Goal: Task Accomplishment & Management: Use online tool/utility

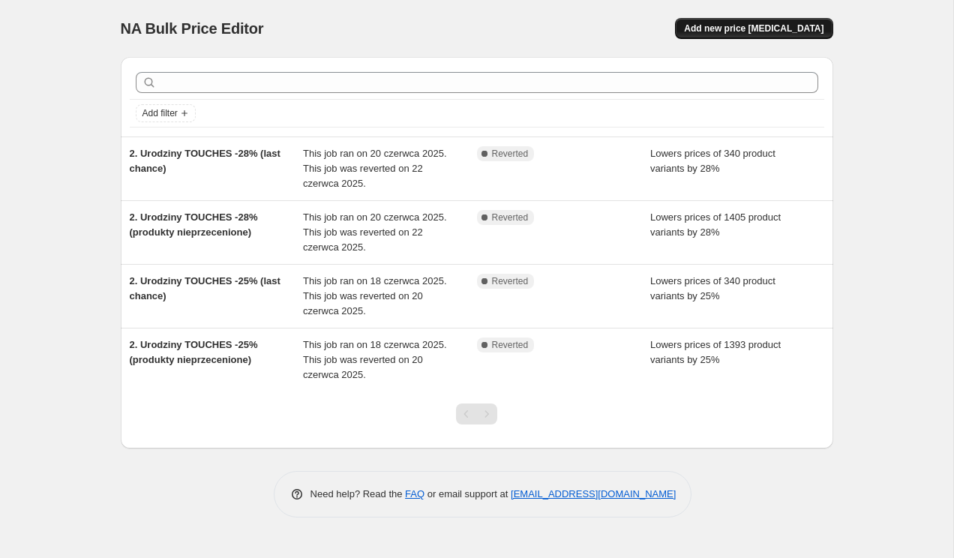
click at [755, 27] on span "Add new price [MEDICAL_DATA]" at bounding box center [754, 29] width 140 height 12
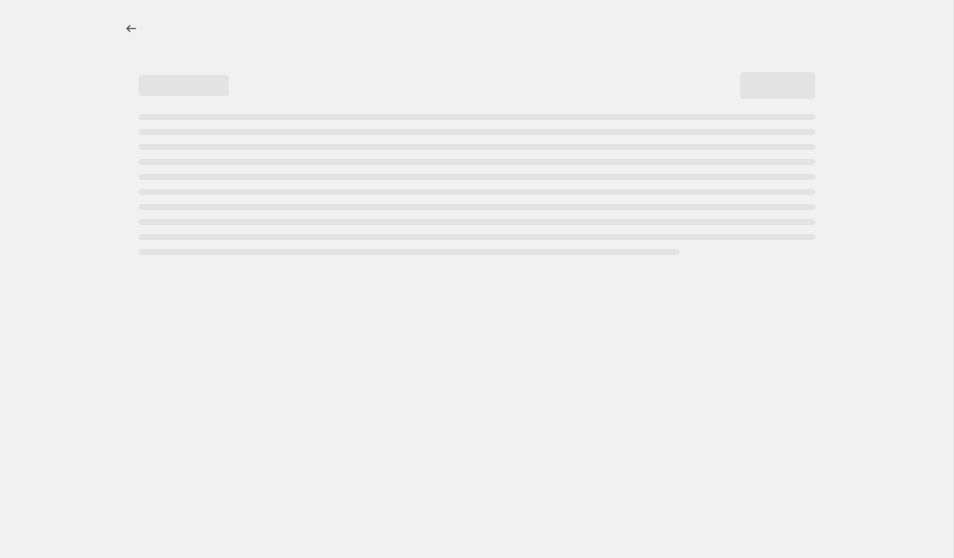
select select "percentage"
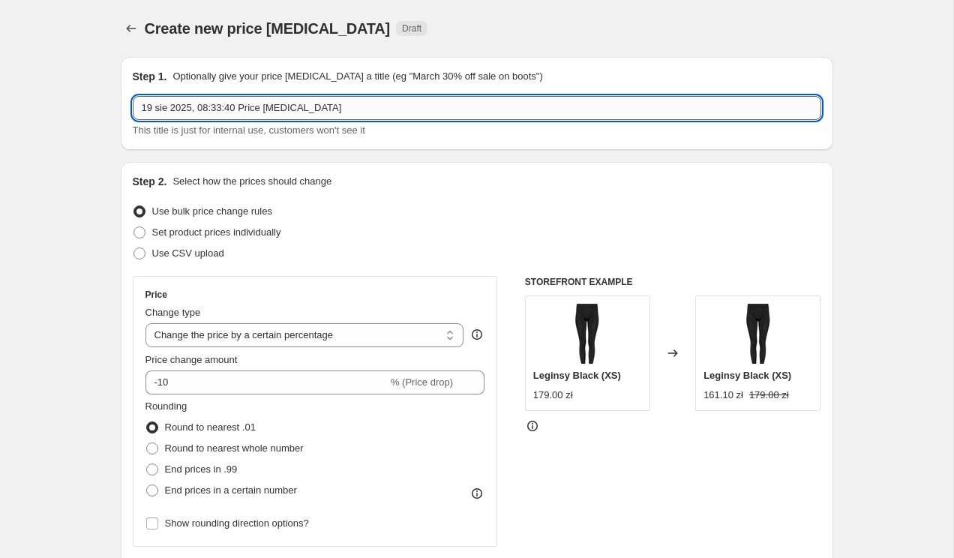
click at [188, 110] on input "19 sie 2025, 08:33:40 Price [MEDICAL_DATA]" at bounding box center [477, 108] width 689 height 24
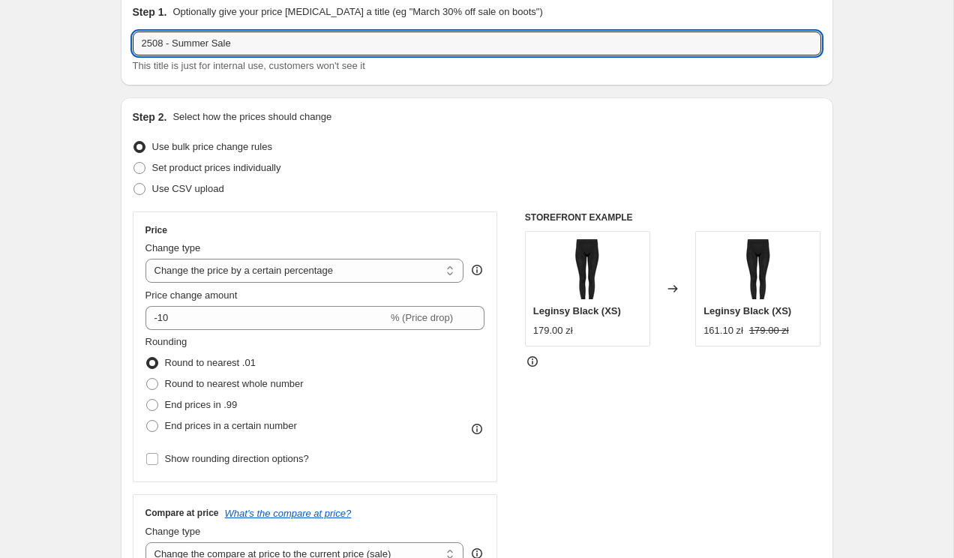
scroll to position [68, 0]
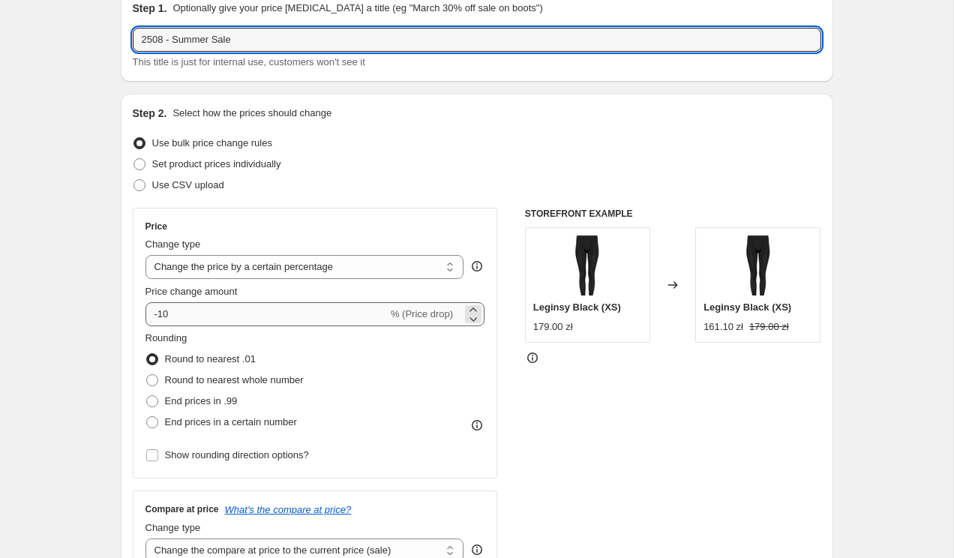
type input "2508 - Summer Sale"
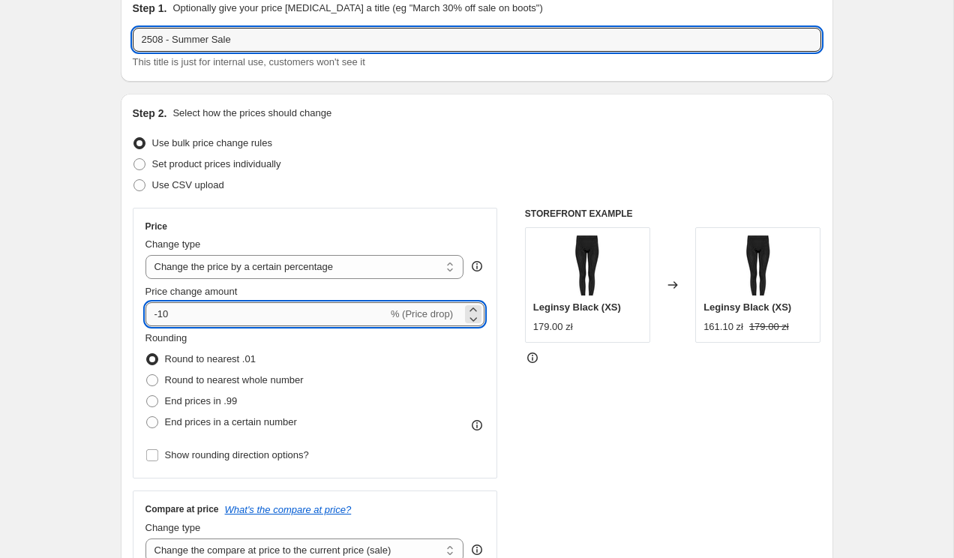
click at [224, 317] on input "-10" at bounding box center [267, 314] width 242 height 24
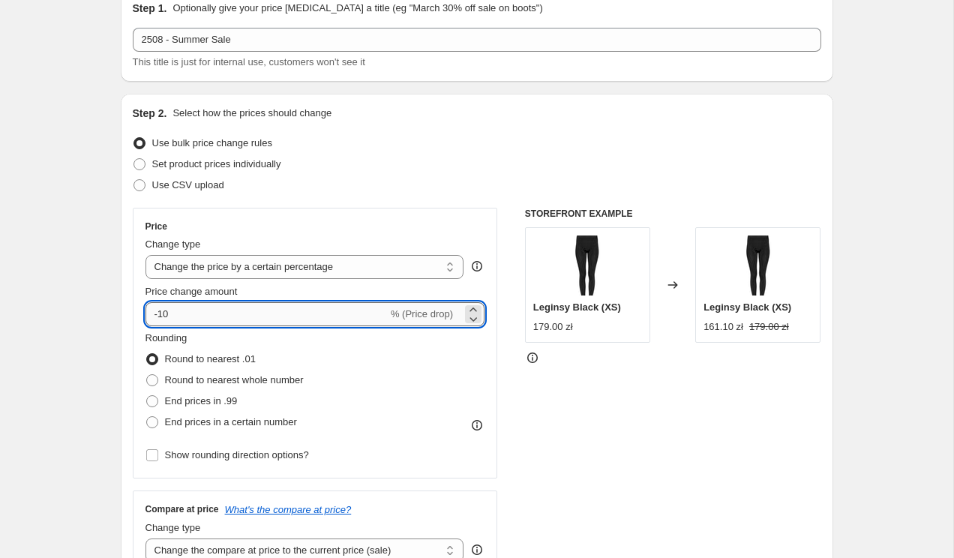
click at [224, 317] on input "-10" at bounding box center [267, 314] width 242 height 24
type input "-20"
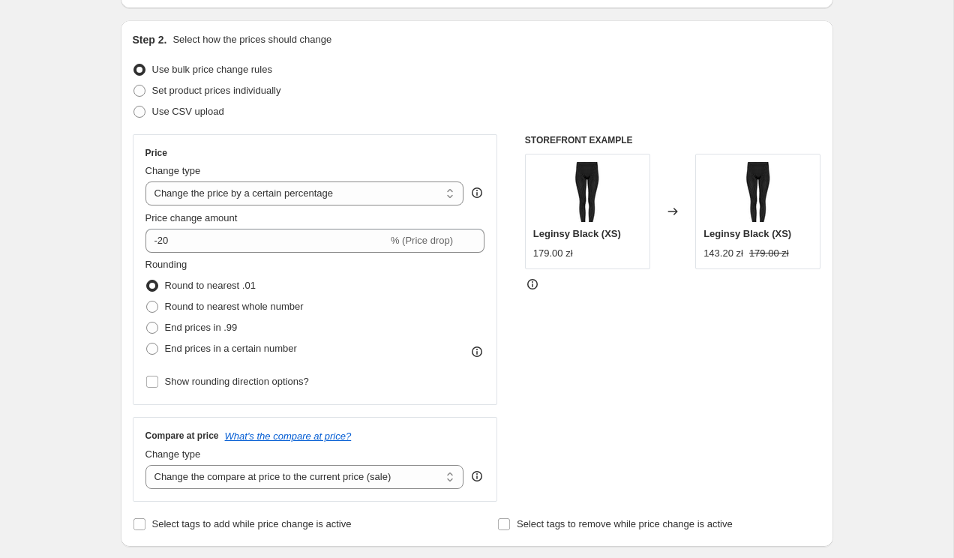
scroll to position [146, 0]
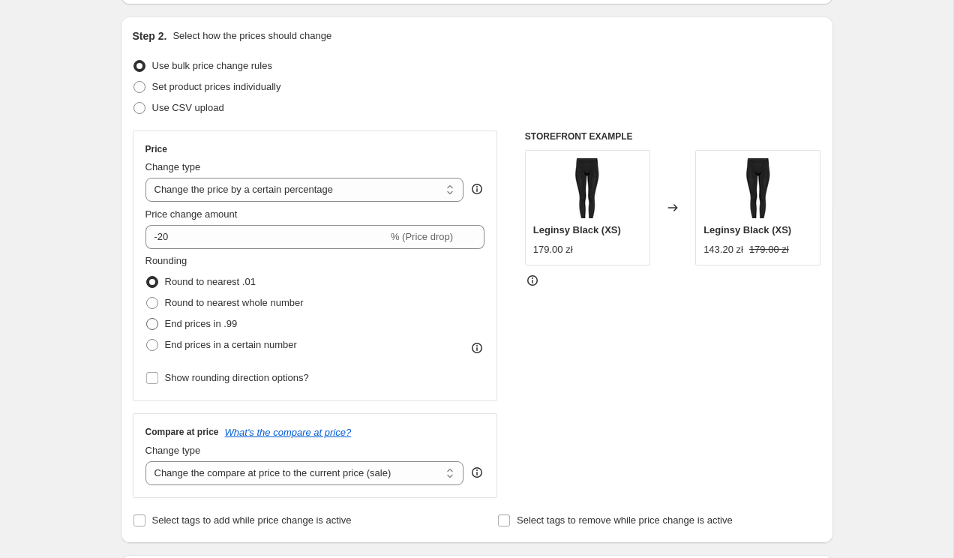
click at [188, 320] on span "End prices in .99" at bounding box center [201, 323] width 73 height 11
click at [147, 319] on input "End prices in .99" at bounding box center [146, 318] width 1 height 1
radio input "true"
click at [181, 281] on span "Round to nearest .01" at bounding box center [210, 281] width 91 height 11
click at [147, 277] on input "Round to nearest .01" at bounding box center [146, 276] width 1 height 1
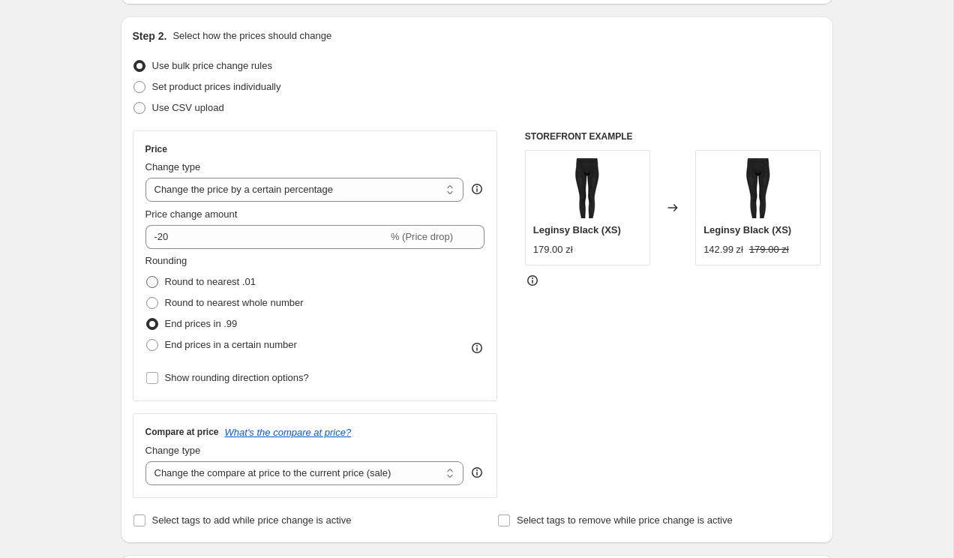
radio input "true"
click at [184, 322] on span "End prices in .99" at bounding box center [201, 323] width 73 height 11
click at [147, 319] on input "End prices in .99" at bounding box center [146, 318] width 1 height 1
radio input "true"
click at [188, 285] on span "Round to nearest .01" at bounding box center [210, 281] width 91 height 11
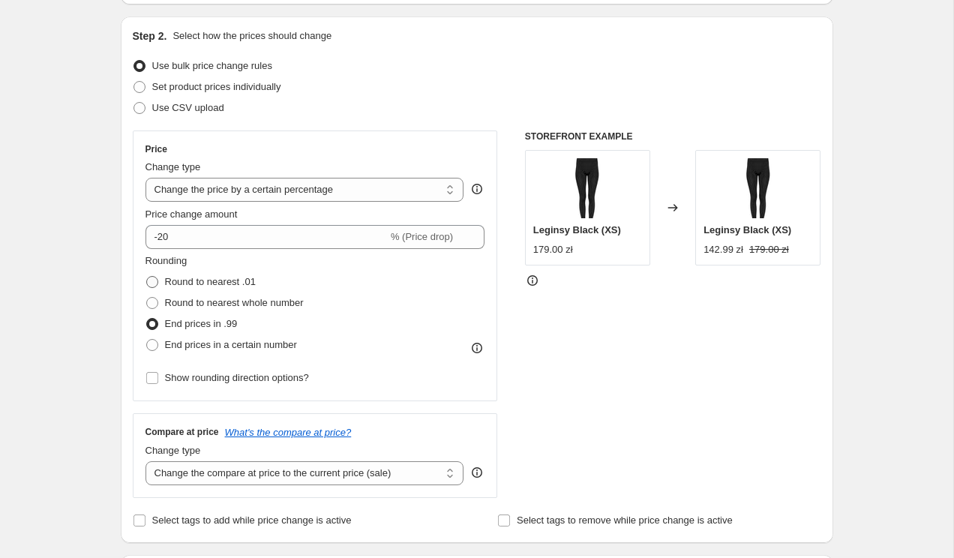
click at [147, 277] on input "Round to nearest .01" at bounding box center [146, 276] width 1 height 1
radio input "true"
click at [179, 299] on span "Round to nearest whole number" at bounding box center [234, 302] width 139 height 11
click at [147, 298] on input "Round to nearest whole number" at bounding box center [146, 297] width 1 height 1
radio input "true"
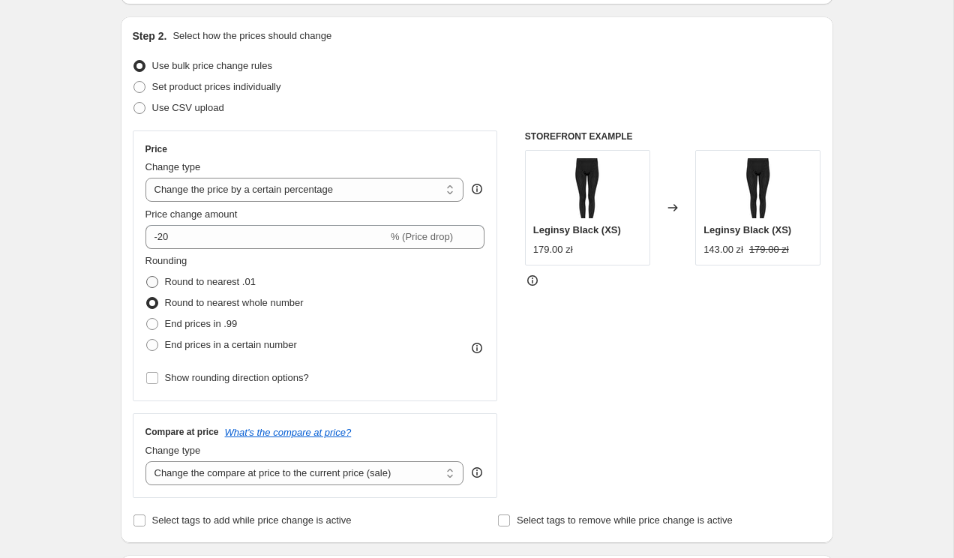
click at [185, 278] on span "Round to nearest .01" at bounding box center [210, 281] width 91 height 11
click at [147, 277] on input "Round to nearest .01" at bounding box center [146, 276] width 1 height 1
radio input "true"
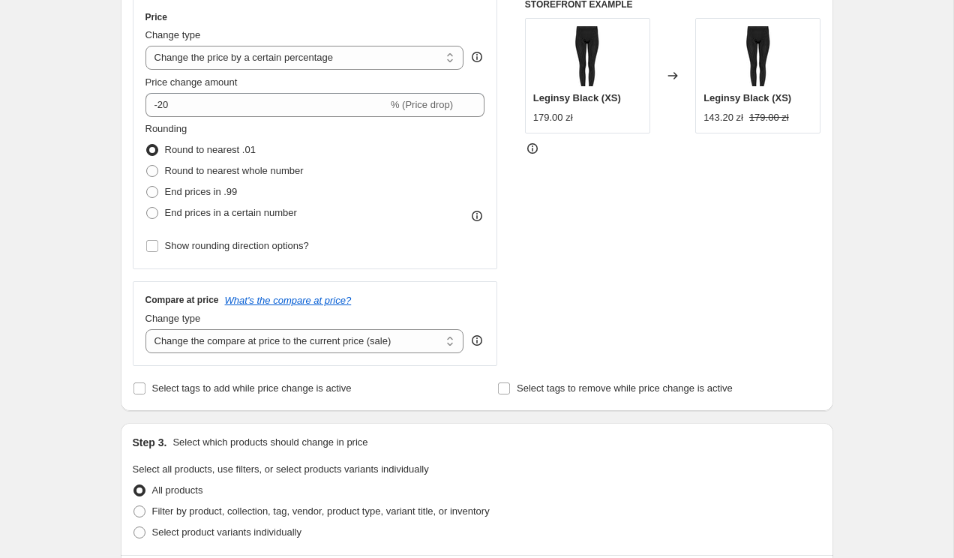
scroll to position [292, 0]
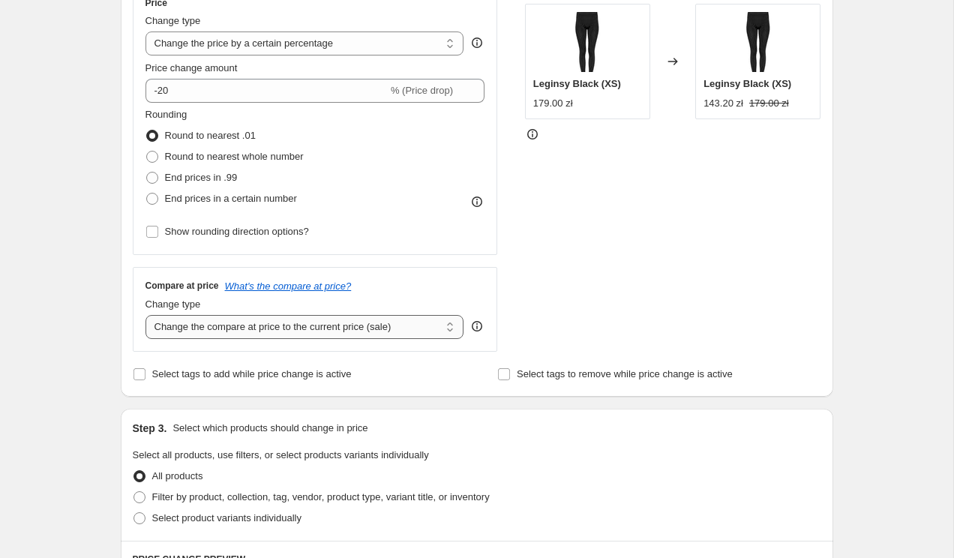
click at [231, 331] on select "Change the compare at price to the current price (sale) Change the compare at p…" at bounding box center [305, 327] width 319 height 24
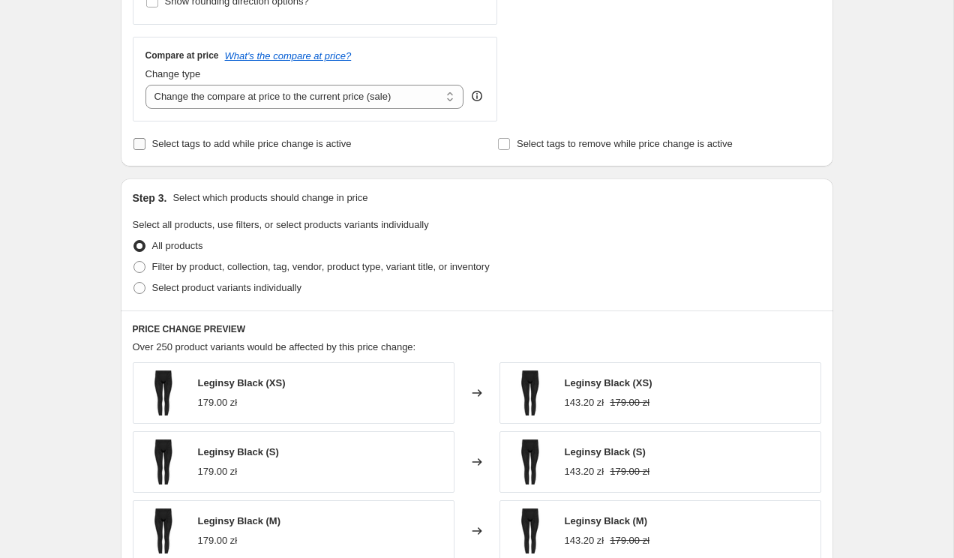
scroll to position [530, 0]
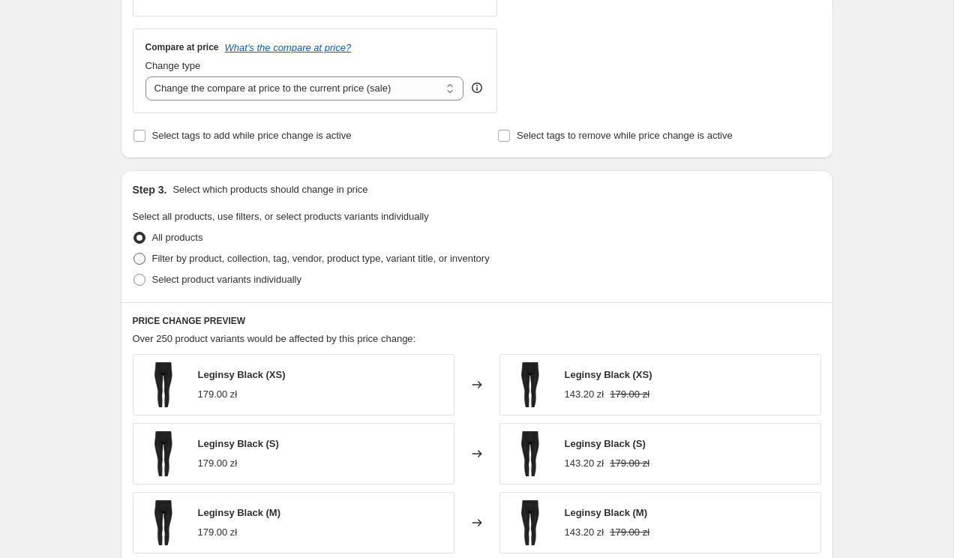
click at [285, 258] on span "Filter by product, collection, tag, vendor, product type, variant title, or inv…" at bounding box center [321, 258] width 338 height 11
click at [134, 254] on input "Filter by product, collection, tag, vendor, product type, variant title, or inv…" at bounding box center [134, 253] width 1 height 1
radio input "true"
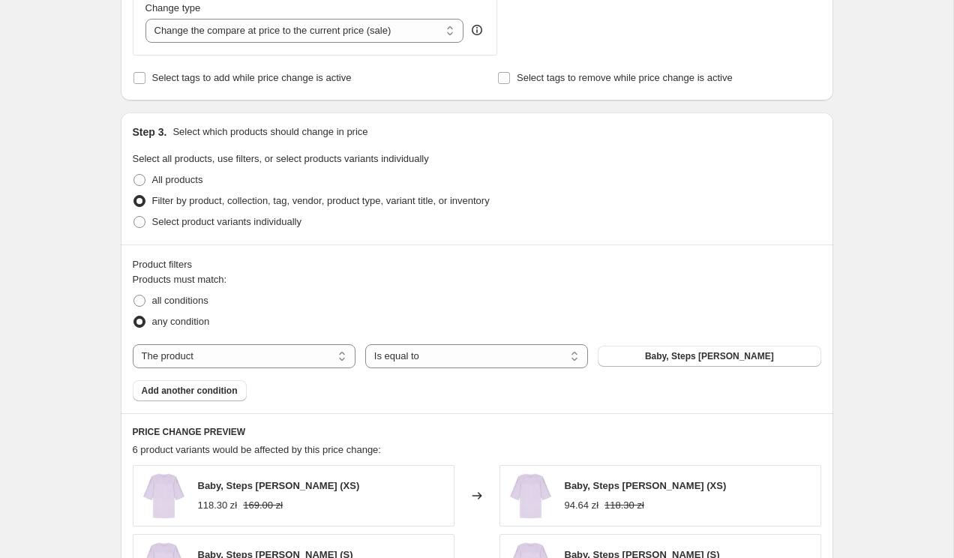
scroll to position [590, 0]
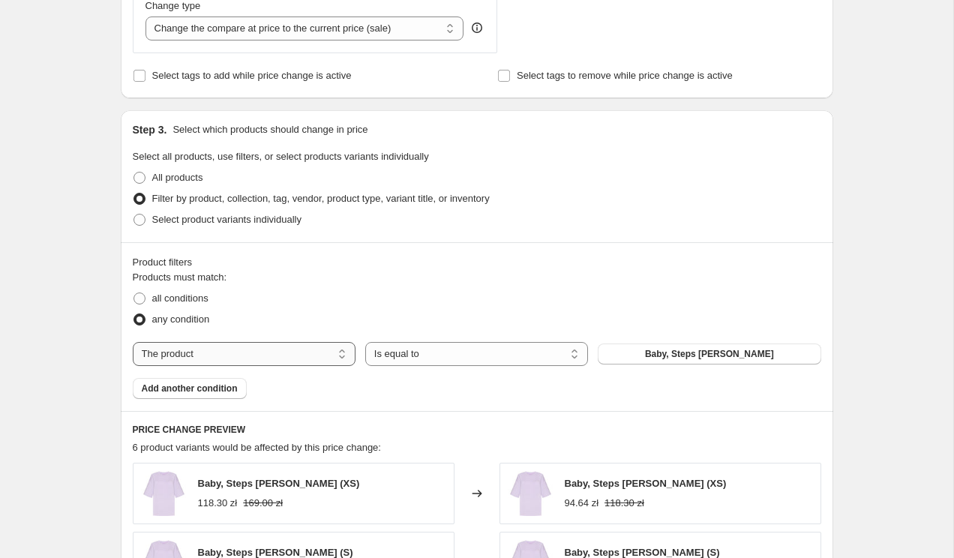
click at [228, 353] on select "The product The product's collection The product's tag The product's vendor The…" at bounding box center [244, 354] width 223 height 24
select select "collection"
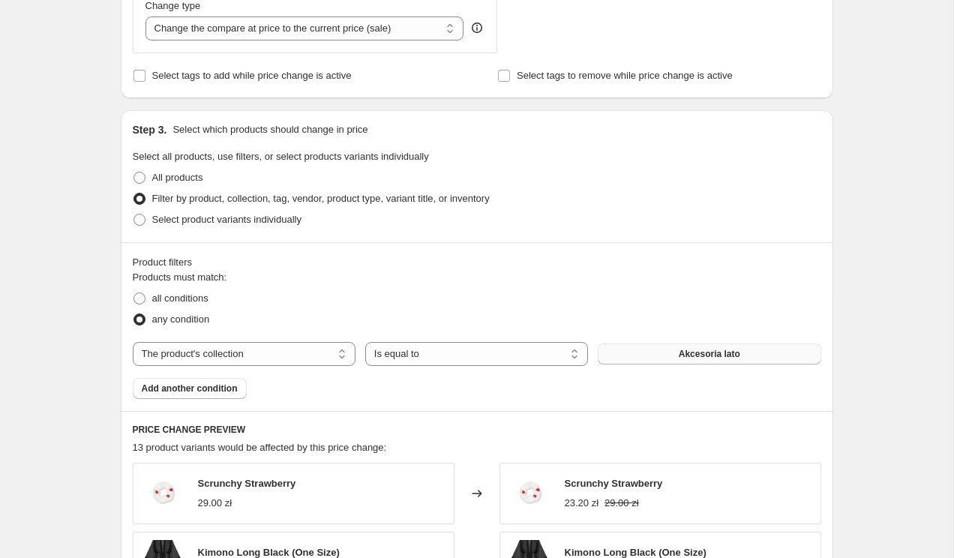
click at [642, 359] on button "Akcesoria lato" at bounding box center [709, 354] width 223 height 21
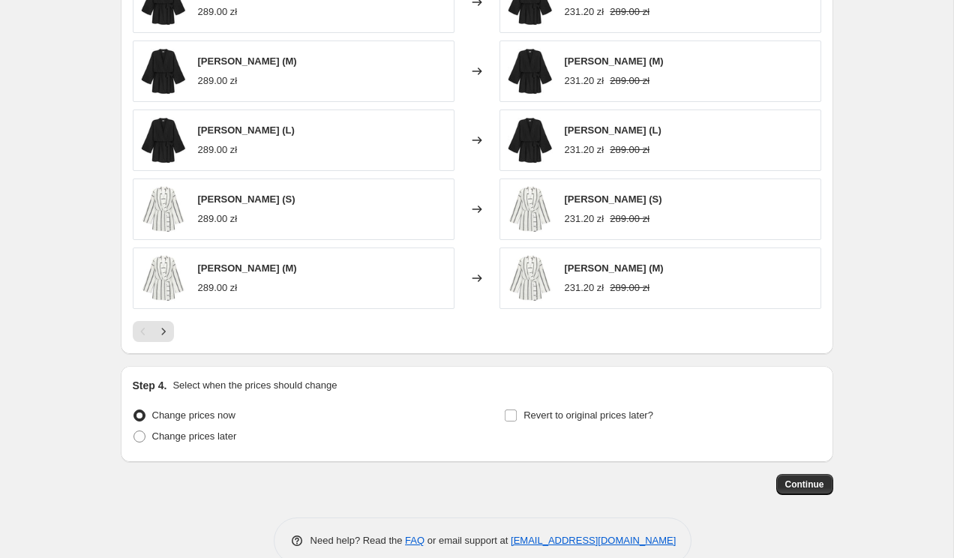
scroll to position [1110, 0]
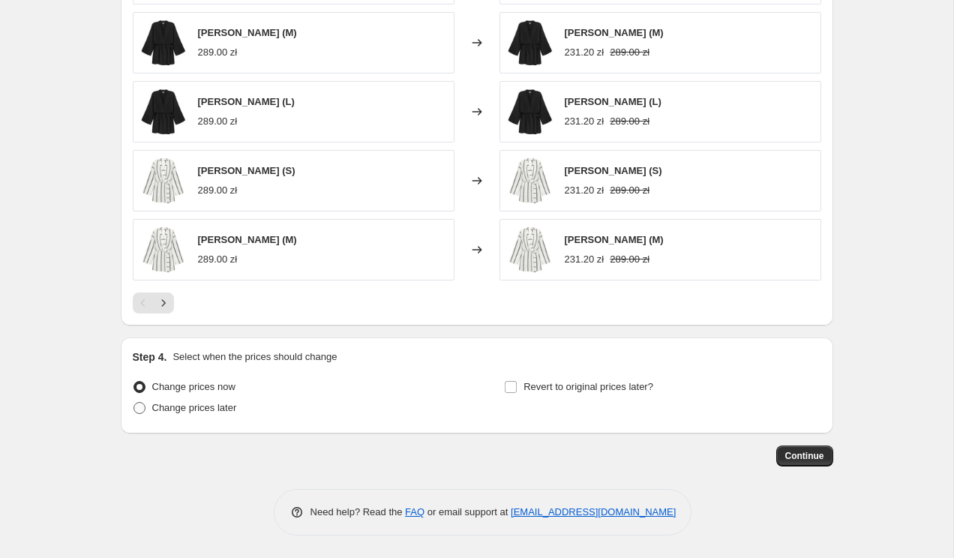
click at [218, 405] on span "Change prices later" at bounding box center [194, 407] width 85 height 11
click at [134, 403] on input "Change prices later" at bounding box center [134, 402] width 1 height 1
radio input "true"
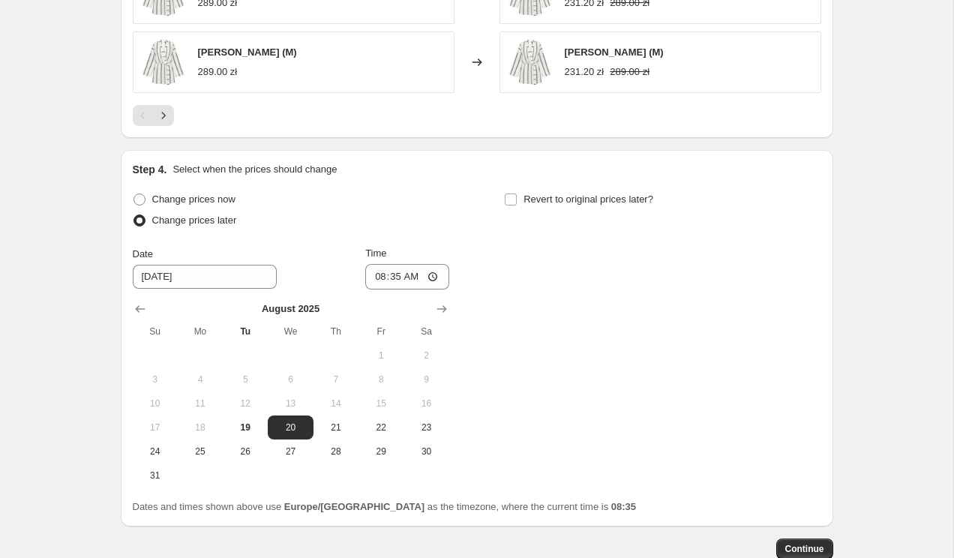
scroll to position [1301, 0]
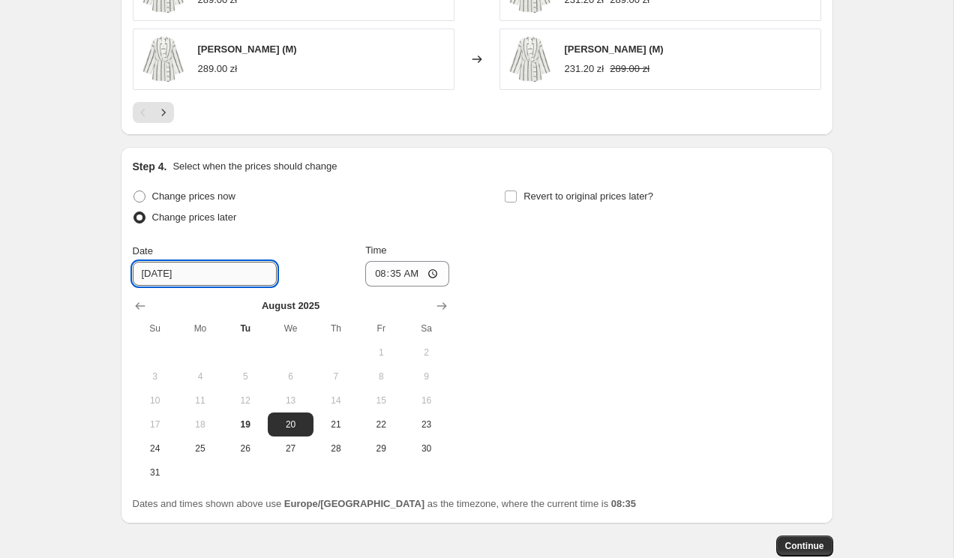
click at [196, 275] on input "[DATE]" at bounding box center [205, 274] width 144 height 24
click at [285, 425] on span "20" at bounding box center [290, 425] width 33 height 12
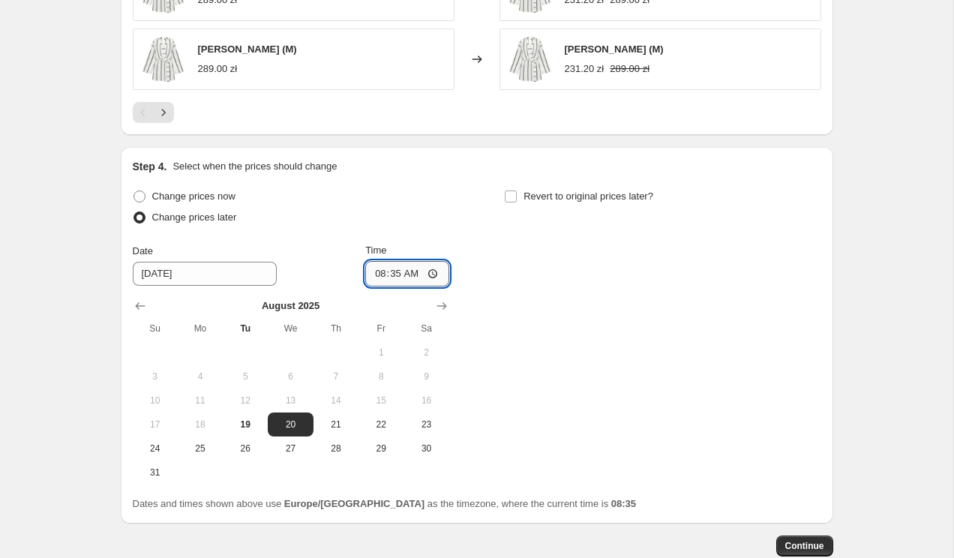
click at [401, 277] on input "08:35" at bounding box center [407, 274] width 84 height 26
type input "00:00"
click at [569, 189] on span "Revert to original prices later?" at bounding box center [589, 196] width 130 height 15
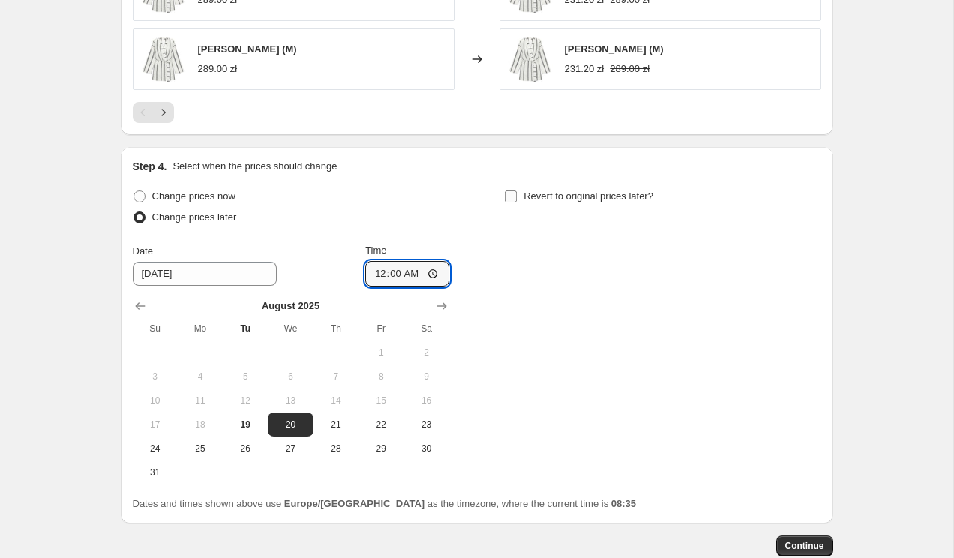
click at [517, 191] on input "Revert to original prices later?" at bounding box center [511, 197] width 12 height 12
checkbox input "true"
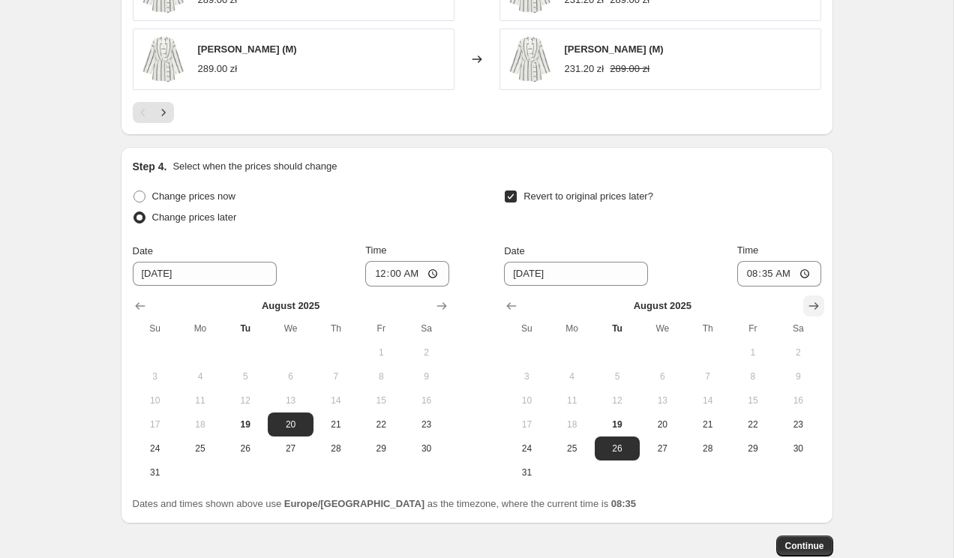
click at [807, 301] on icon "Show next month, September 2025" at bounding box center [813, 306] width 15 height 15
click at [512, 306] on icon "Show previous month, August 2025" at bounding box center [511, 306] width 15 height 15
click at [615, 446] on span "26" at bounding box center [617, 449] width 33 height 12
click at [767, 275] on input "08:35" at bounding box center [779, 274] width 84 height 26
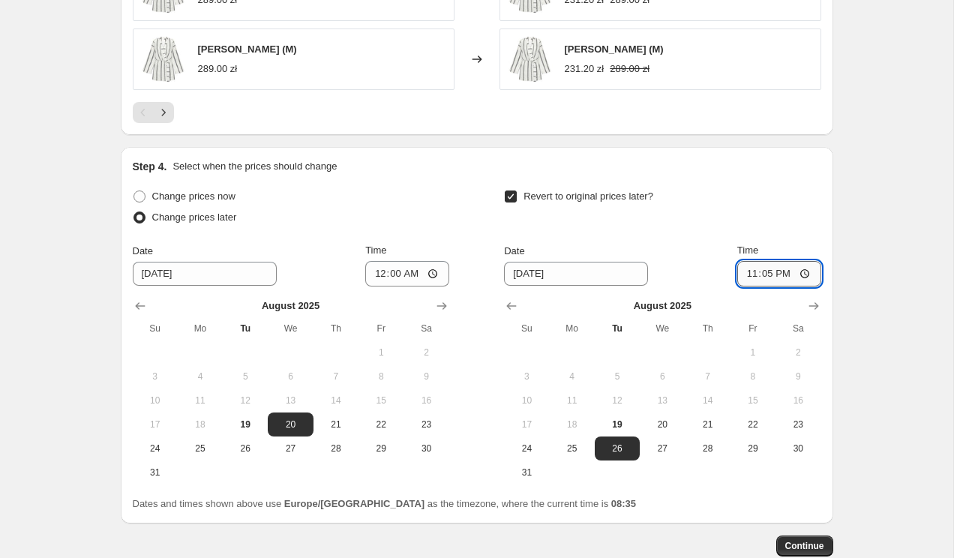
type input "23:59"
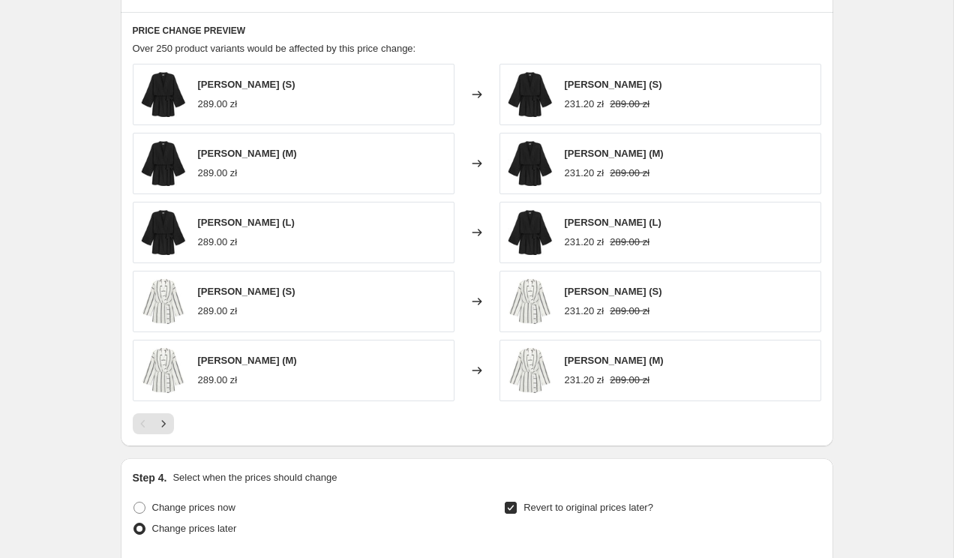
scroll to position [1004, 0]
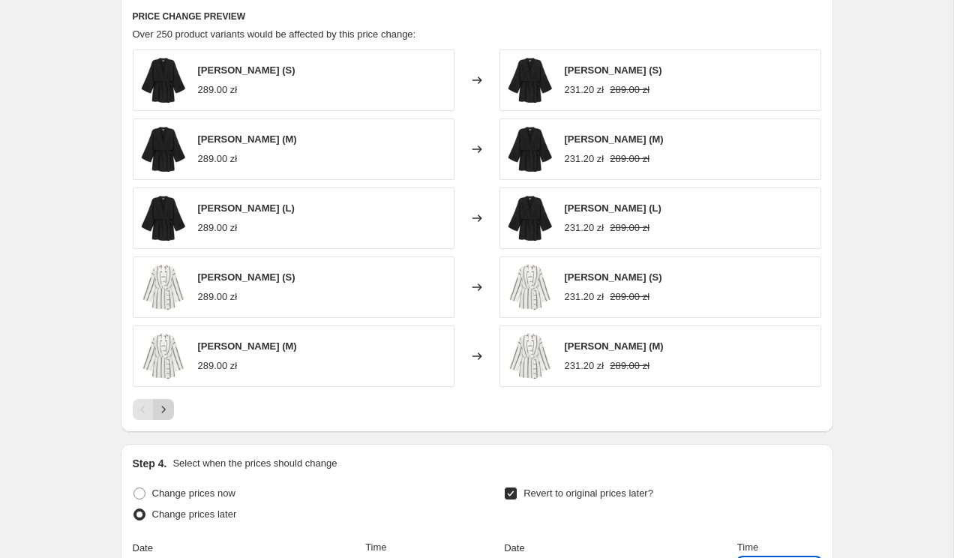
click at [164, 415] on icon "Next" at bounding box center [163, 409] width 15 height 15
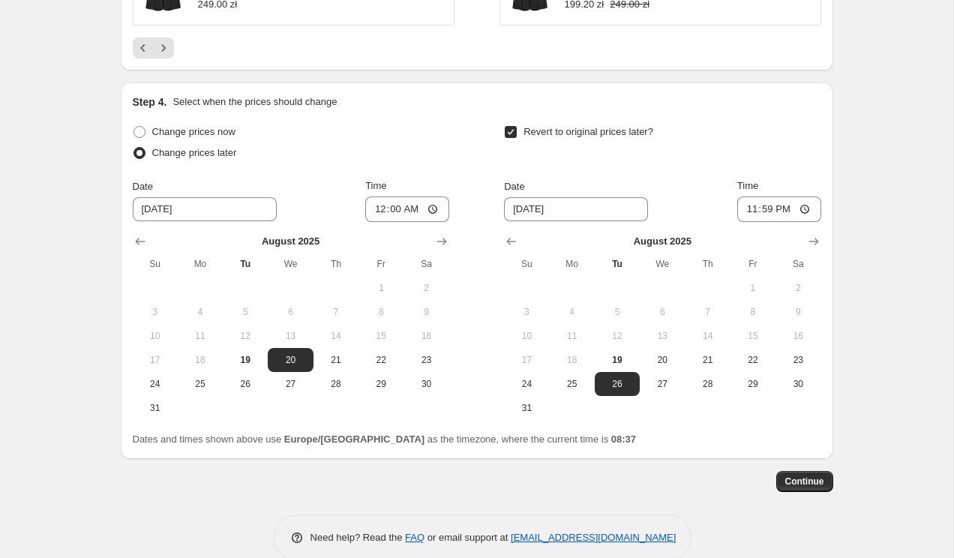
scroll to position [1368, 0]
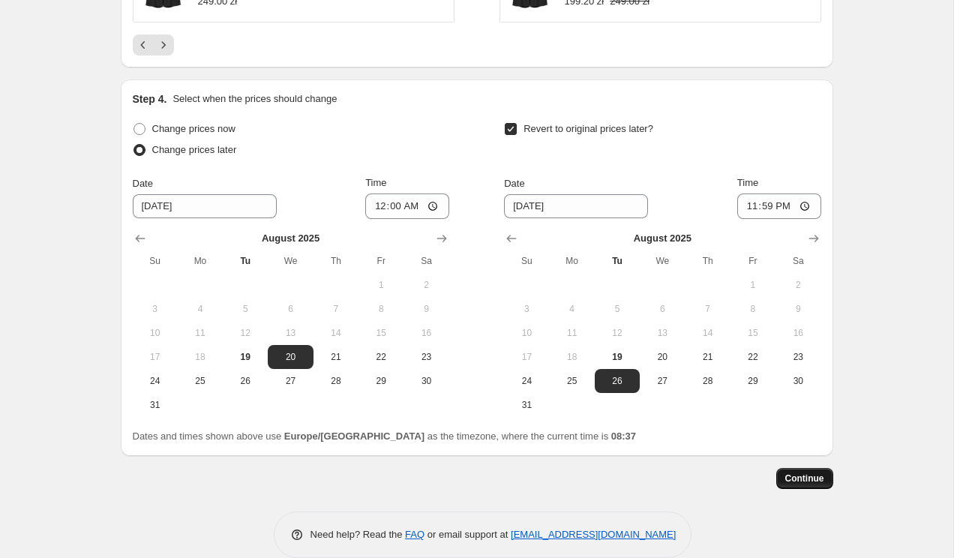
click at [788, 480] on span "Continue" at bounding box center [804, 479] width 39 height 12
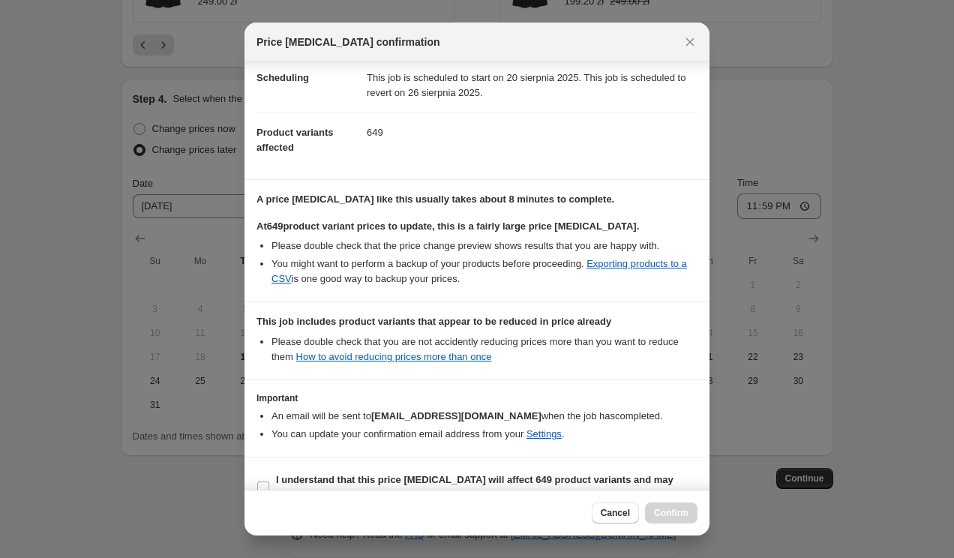
scroll to position [153, 0]
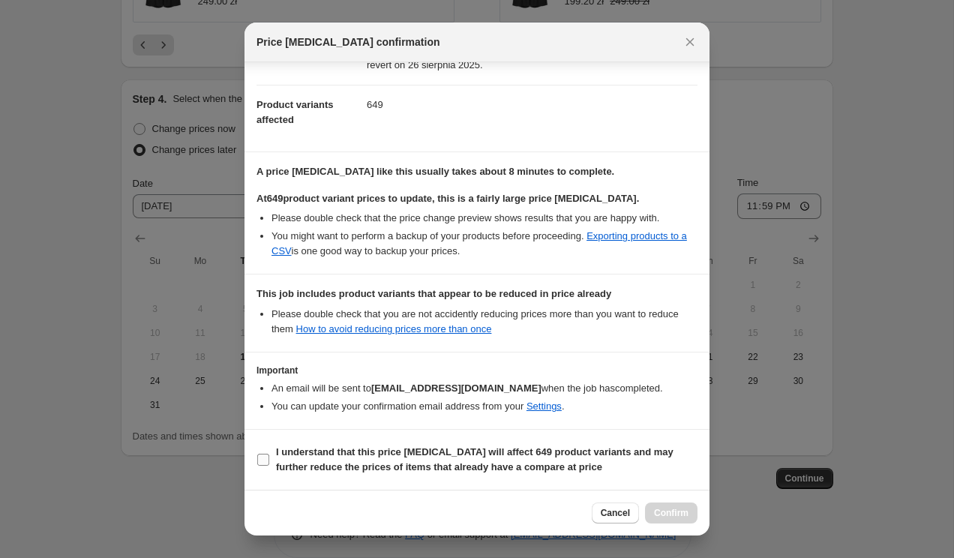
click at [329, 450] on b "I understand that this price [MEDICAL_DATA] will affect 649 product variants an…" at bounding box center [475, 459] width 398 height 26
click at [269, 454] on input "I understand that this price [MEDICAL_DATA] will affect 649 product variants an…" at bounding box center [263, 460] width 12 height 12
checkbox input "true"
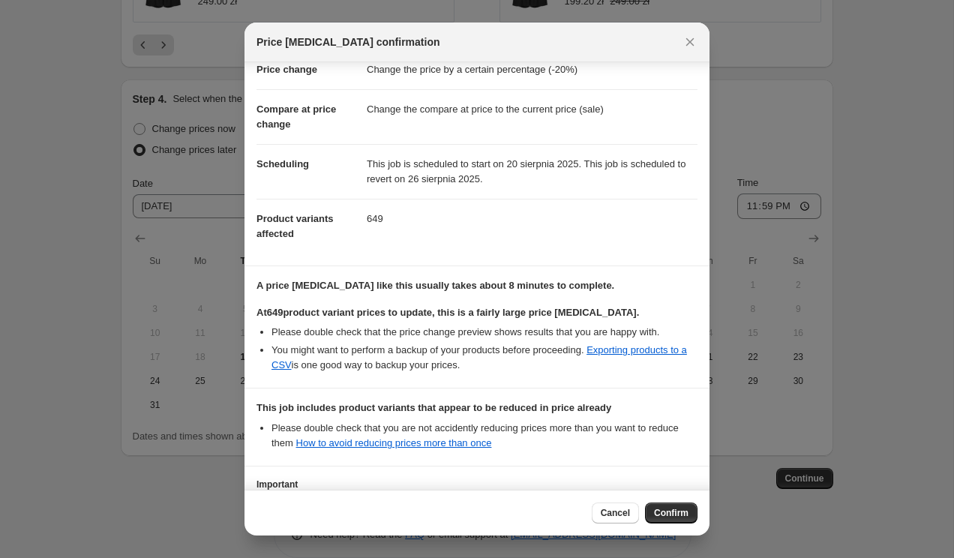
scroll to position [0, 0]
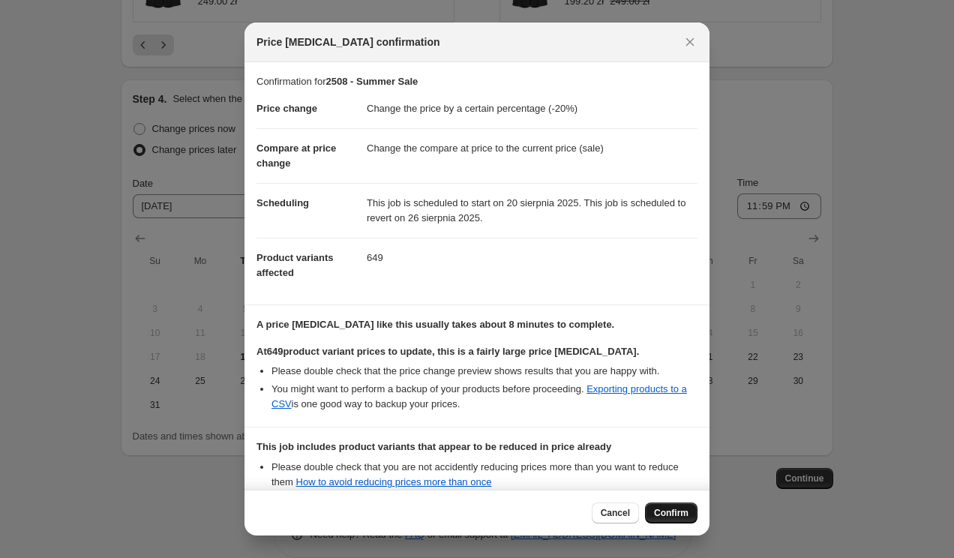
click at [668, 520] on button "Confirm" at bounding box center [671, 513] width 53 height 21
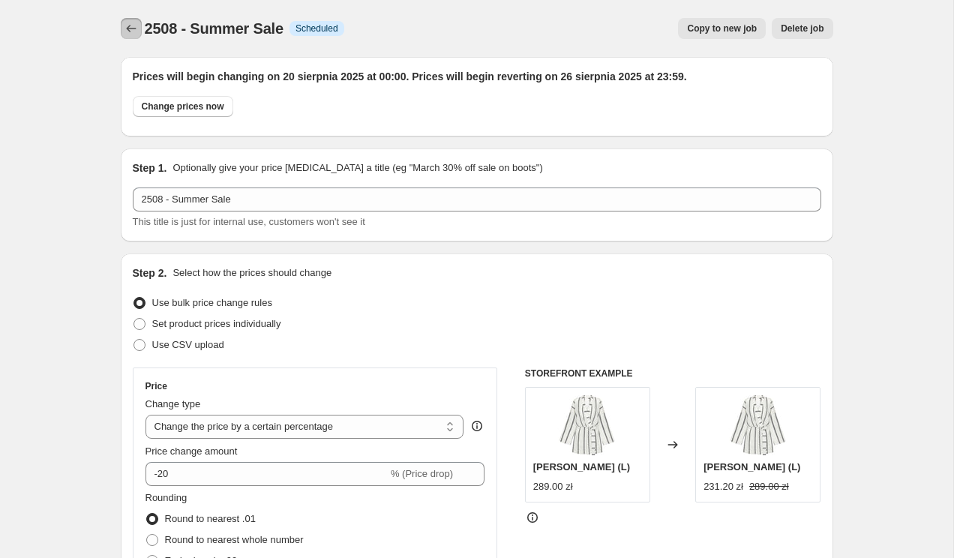
click at [125, 26] on icon "Price change jobs" at bounding box center [131, 28] width 15 height 15
